Goal: Task Accomplishment & Management: Use online tool/utility

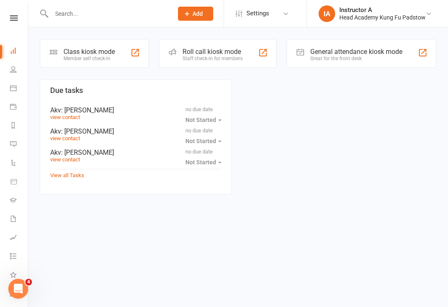
click at [215, 55] on div "Roll call kiosk mode" at bounding box center [212, 52] width 60 height 8
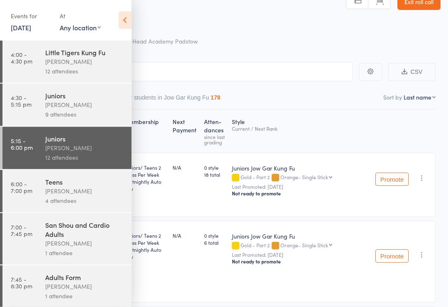
scroll to position [20, 0]
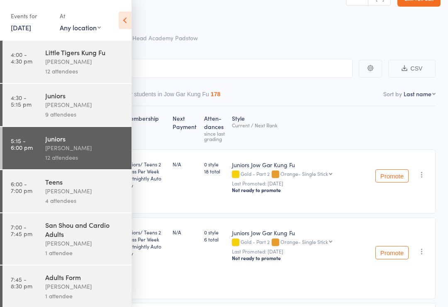
click at [130, 27] on icon at bounding box center [125, 20] width 13 height 17
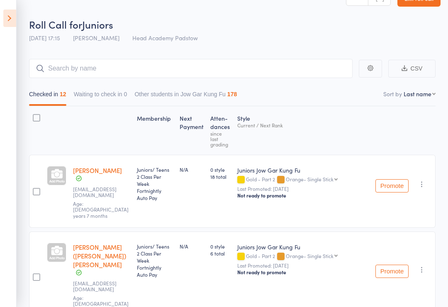
click at [15, 18] on icon at bounding box center [9, 18] width 13 height 17
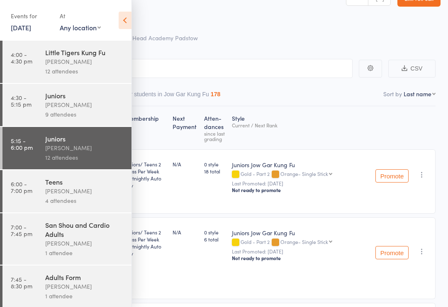
click at [38, 242] on link "7:00 - 7:45 pm San Shou and Cardio Adults James Agius 1 attendee" at bounding box center [66, 238] width 129 height 51
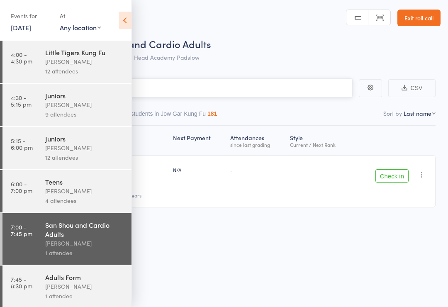
scroll to position [6, 0]
click at [19, 199] on link "6:00 - 7:00 pm Teens James Agius 4 attendees" at bounding box center [66, 191] width 129 height 42
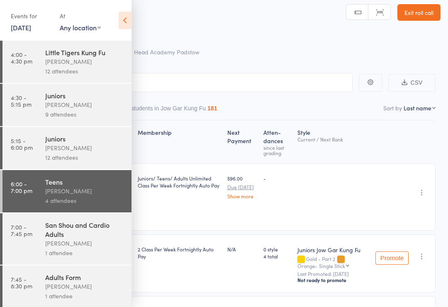
click at [130, 21] on icon at bounding box center [125, 20] width 13 height 17
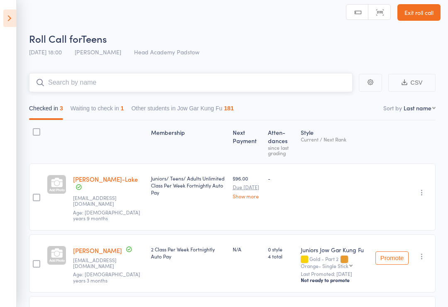
click at [109, 82] on input "search" at bounding box center [190, 82] width 323 height 19
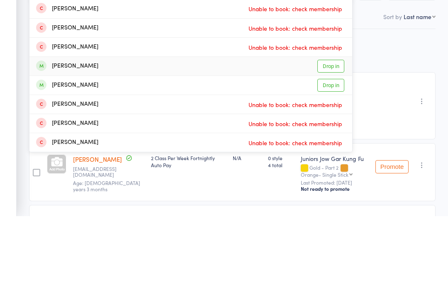
type input "Logan"
click at [56, 153] on div "Logan Coulton" at bounding box center [67, 158] width 62 height 10
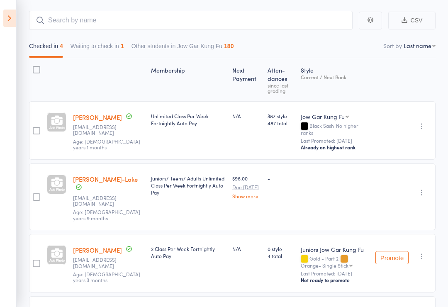
click at [446, 171] on main "CSV Checked in 4 Waiting to check in 1 Other students in Jow Gar Kung Fu 180 So…" at bounding box center [224, 194] width 448 height 392
click at [61, 26] on input "search" at bounding box center [190, 20] width 323 height 19
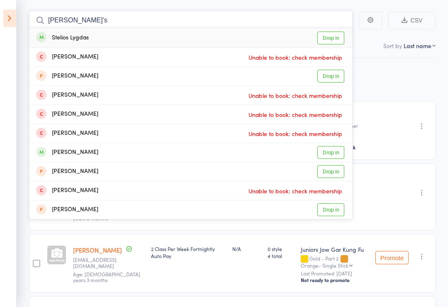
type input "Stelio’s"
click at [56, 35] on div "Stelios Lygdas" at bounding box center [62, 38] width 53 height 10
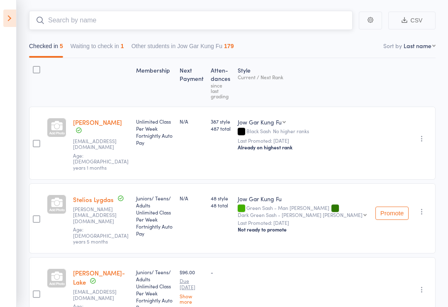
scroll to position [47, 0]
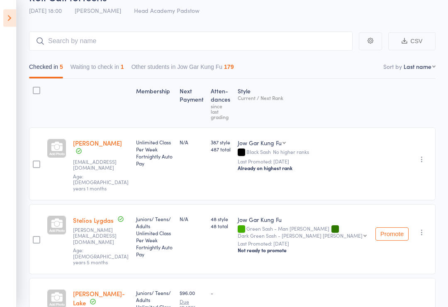
click at [5, 18] on icon at bounding box center [9, 18] width 13 height 17
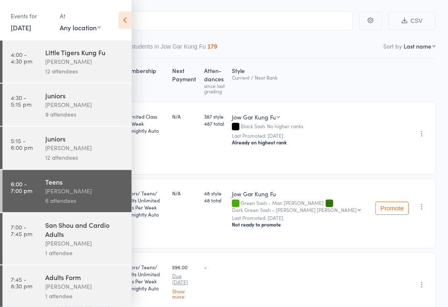
scroll to position [68, 0]
click at [39, 193] on link "6:00 - 7:00 pm Teens James Agius 6 attendees" at bounding box center [66, 191] width 129 height 42
click at [119, 23] on icon at bounding box center [125, 20] width 13 height 17
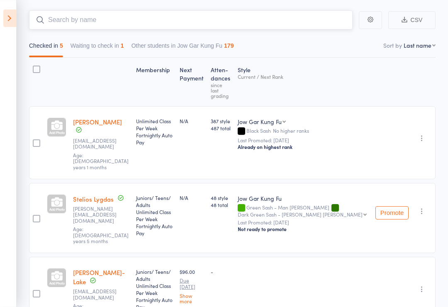
click at [102, 29] on input "search" at bounding box center [190, 19] width 323 height 19
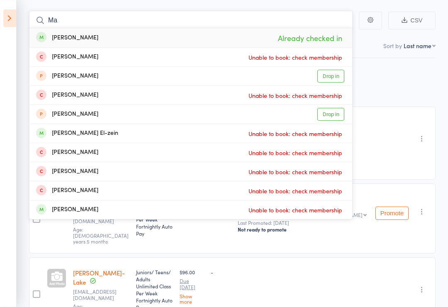
type input "M"
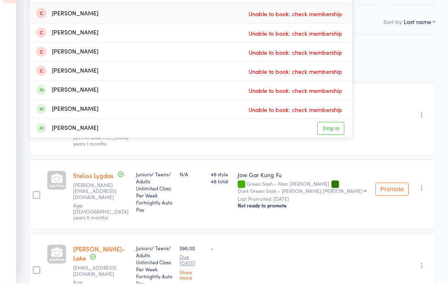
type input "A"
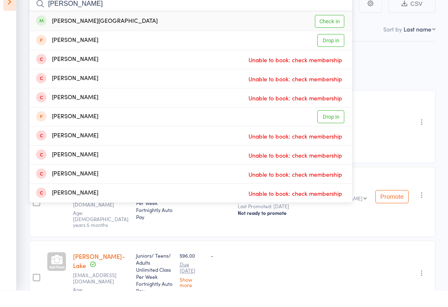
type input "Mahalia"
click at [70, 33] on div "Mahalia Bartolo - Stafford" at bounding box center [96, 38] width 121 height 10
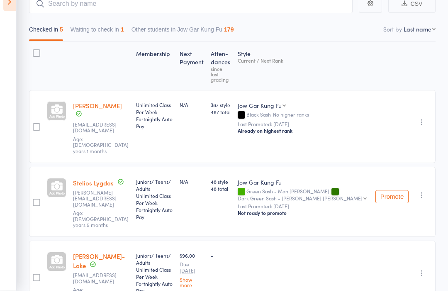
click at [65, 30] on div "Checked in 5 Waiting to check in 1 Other students in Jow Gar Kung Fu 179" at bounding box center [232, 44] width 406 height 28
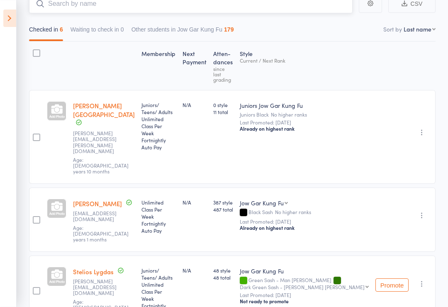
click at [84, 12] on input "search" at bounding box center [190, 3] width 323 height 19
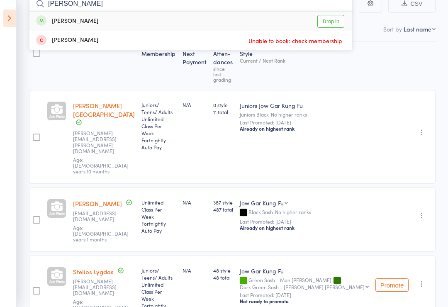
type input "Nancy"
click at [53, 19] on div "Nancy Le" at bounding box center [67, 22] width 62 height 10
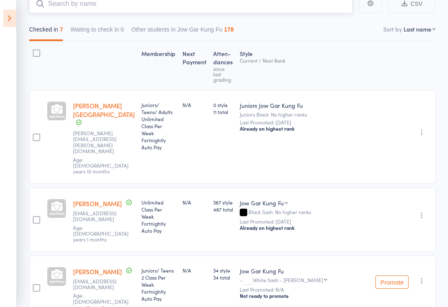
click at [65, 6] on input "search" at bounding box center [190, 3] width 323 height 19
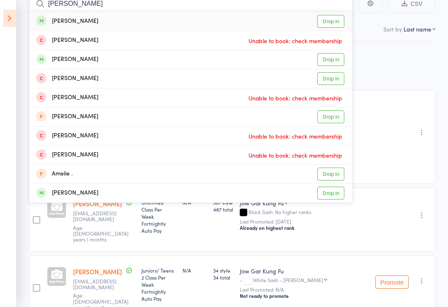
type input "Amir"
click at [53, 17] on div "Manahil Amir" at bounding box center [67, 22] width 62 height 10
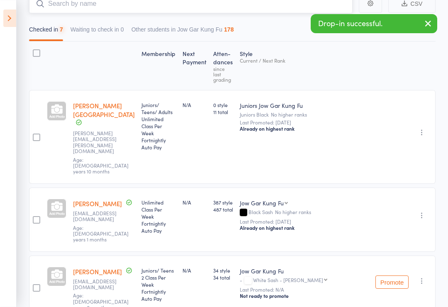
click at [61, 9] on input "search" at bounding box center [190, 3] width 323 height 19
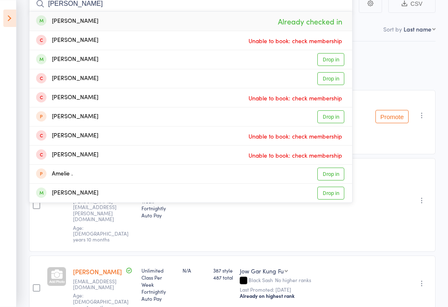
type input "Amir"
click at [61, 61] on div "Mahnoor Amir" at bounding box center [67, 60] width 62 height 10
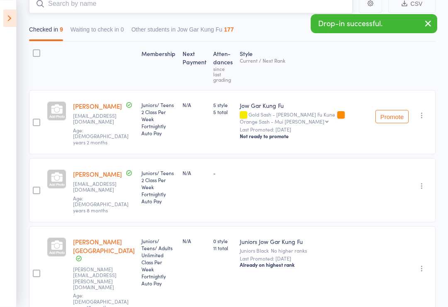
click at [94, 13] on input "search" at bounding box center [190, 3] width 323 height 19
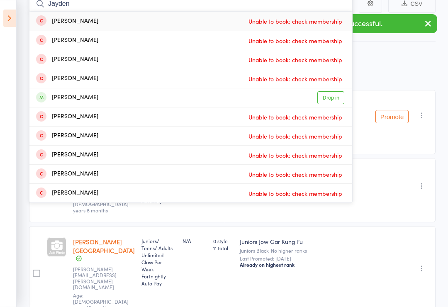
type input "Jayden"
click at [53, 97] on div "Jayden Bryant" at bounding box center [67, 98] width 62 height 10
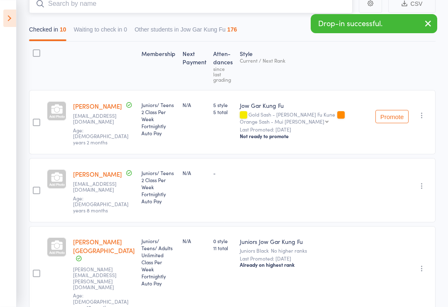
click at [79, 13] on input "search" at bounding box center [190, 3] width 323 height 19
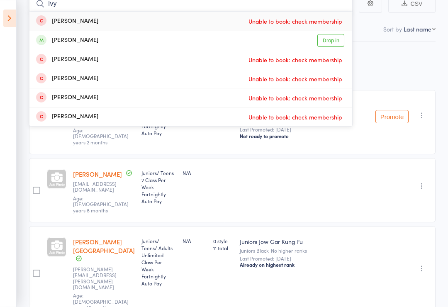
type input "Ivy"
click at [56, 41] on div "Ivy Murray" at bounding box center [67, 41] width 62 height 10
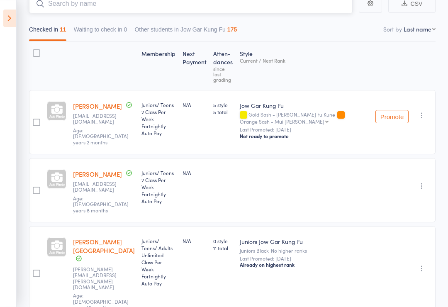
click at [66, 9] on input "search" at bounding box center [190, 3] width 323 height 19
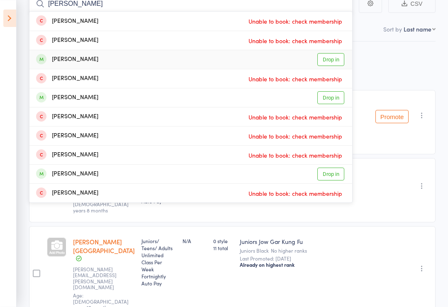
type input "Olivia"
click at [64, 61] on div "Olivia Dakwer" at bounding box center [67, 60] width 62 height 10
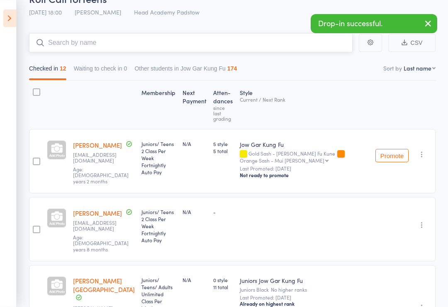
scroll to position [43, 0]
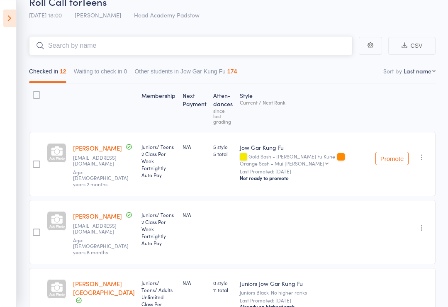
click at [50, 47] on input "search" at bounding box center [190, 45] width 323 height 19
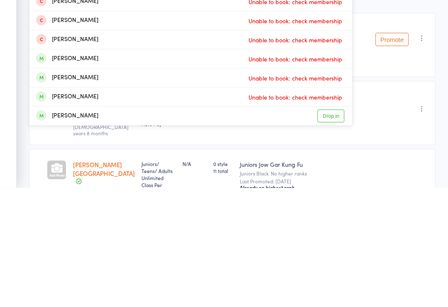
type input "Lucas"
click at [58, 230] on div "Lucas Dakwer" at bounding box center [67, 235] width 62 height 10
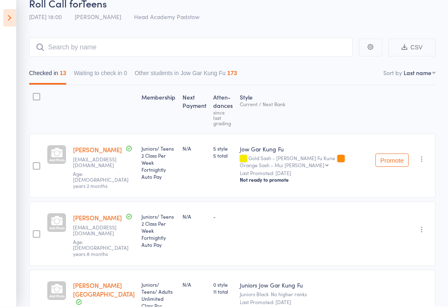
click at [44, 40] on input "search" at bounding box center [190, 47] width 323 height 19
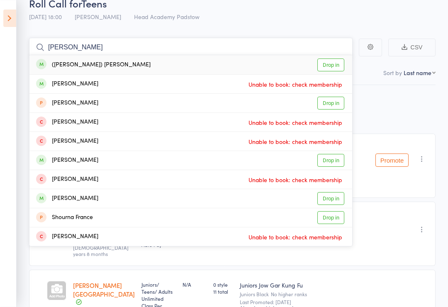
type input "Frankie"
click at [58, 64] on div "(Frankie) Francesco Tassone" at bounding box center [93, 65] width 114 height 10
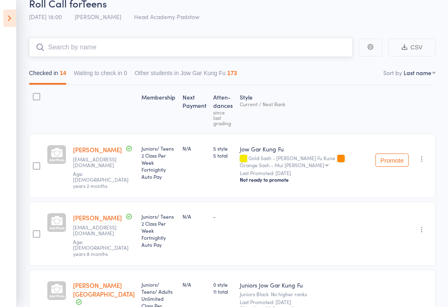
click at [61, 43] on input "search" at bounding box center [190, 47] width 323 height 19
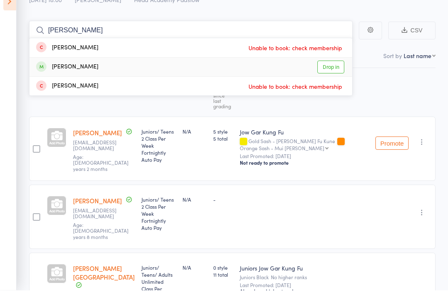
type input "Tyler"
click at [59, 79] on div "Tyler Debnam" at bounding box center [67, 84] width 62 height 10
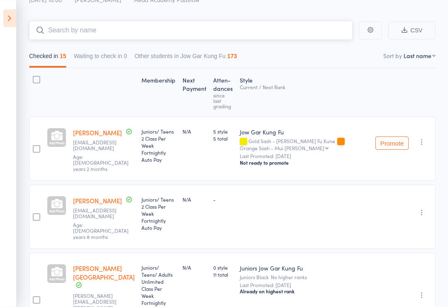
click at [69, 37] on input "search" at bounding box center [190, 30] width 323 height 19
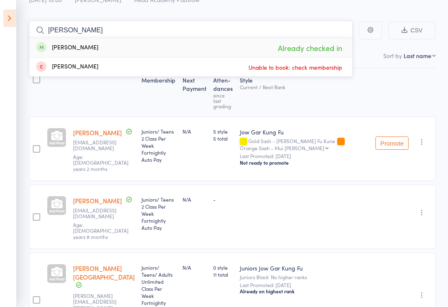
click at [152, 36] on input "Nancy" at bounding box center [190, 30] width 323 height 19
type input "N"
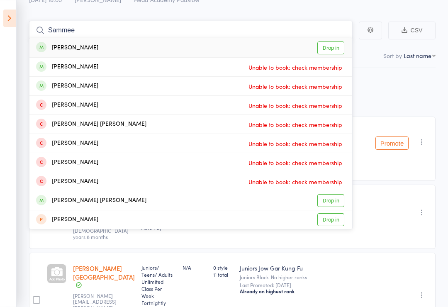
type input "Sammee"
click at [51, 48] on div "Samee Rehman" at bounding box center [67, 48] width 62 height 10
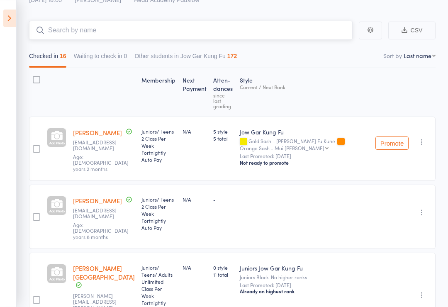
type input "M"
click at [6, 15] on icon at bounding box center [9, 18] width 13 height 17
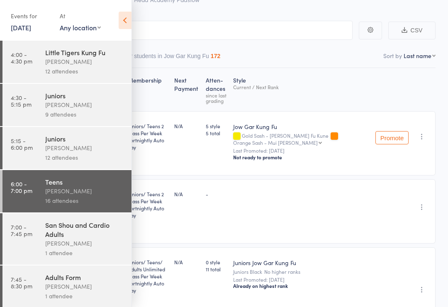
click at [43, 256] on link "7:00 - 7:45 pm San Shou and Cardio Adults James Agius 1 attendee" at bounding box center [66, 238] width 129 height 51
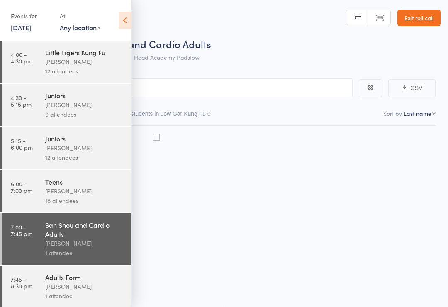
scroll to position [6, 0]
